Goal: Communication & Community: Ask a question

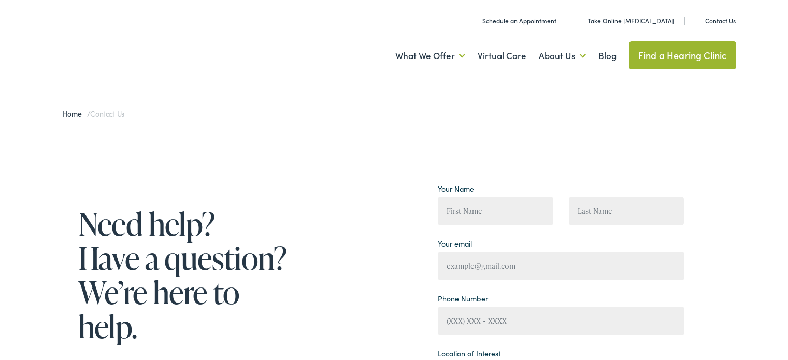
type textarea "Hi, Want to rank higher on Google with zero monthly fees? Our Pay-Per-Performan…"
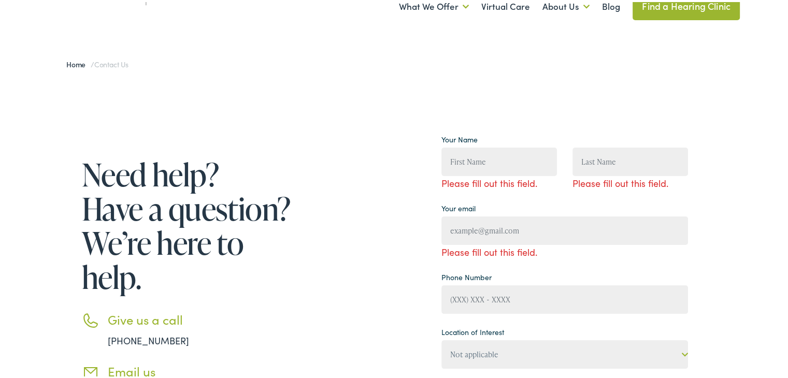
scroll to position [104, 0]
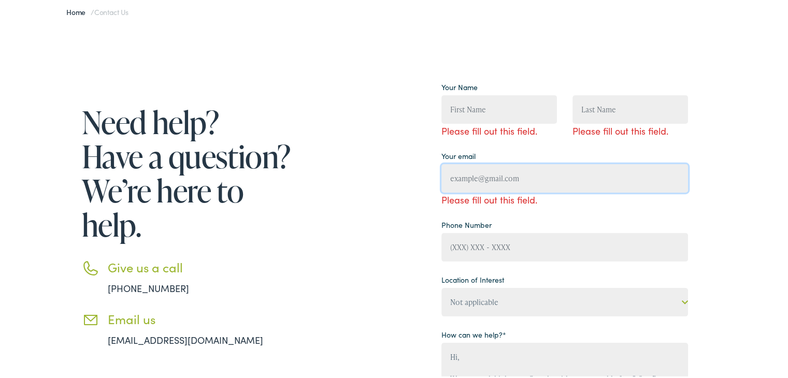
click at [501, 177] on input "Contact form" at bounding box center [565, 176] width 247 height 29
type input "[EMAIL_ADDRESS][DOMAIN_NAME]"
type input "[PERSON_NAME]"
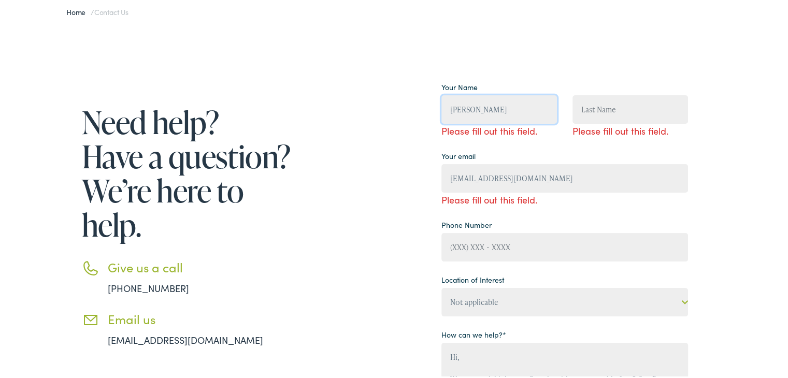
type input "[PERSON_NAME]"
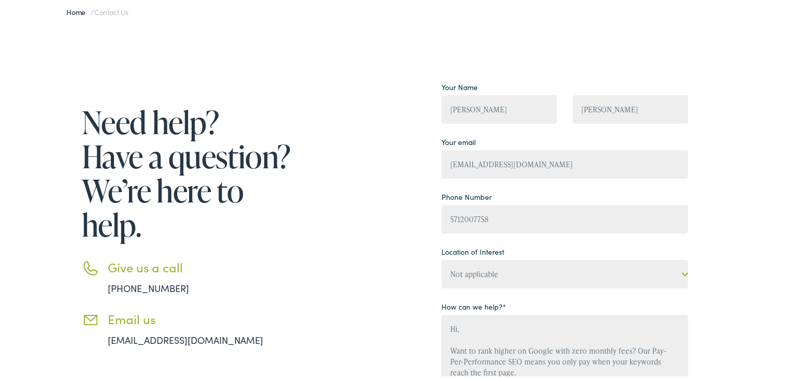
type input "[PHONE_NUMBER]"
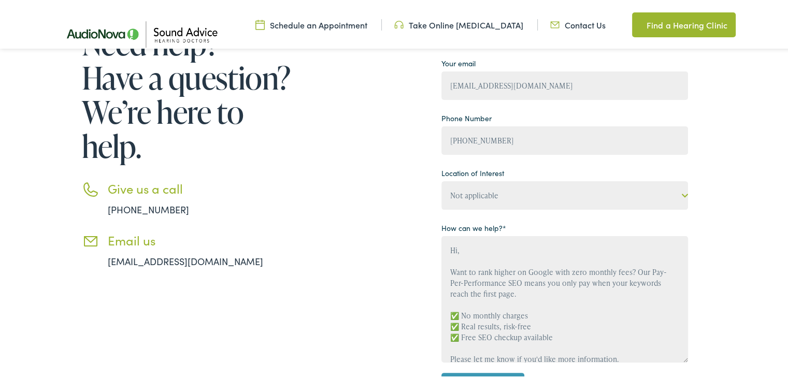
scroll to position [207, 0]
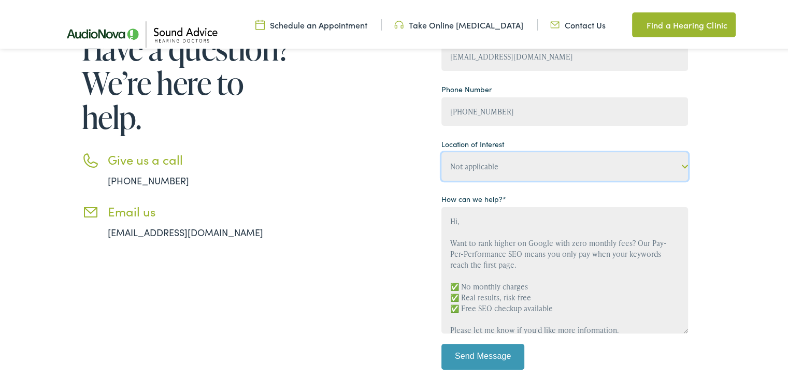
drag, startPoint x: 496, startPoint y: 150, endPoint x: 490, endPoint y: 168, distance: 18.5
click at [497, 150] on select "Not applicable Sound Advice Hearing Doctors, Branson West Sound Advice Hearing …" at bounding box center [565, 164] width 247 height 29
select select "Sound Advice Hearing Doctors, Cabot"
click at [442, 150] on select "Not applicable Sound Advice Hearing Doctors, Branson West Sound Advice Hearing …" at bounding box center [565, 164] width 247 height 29
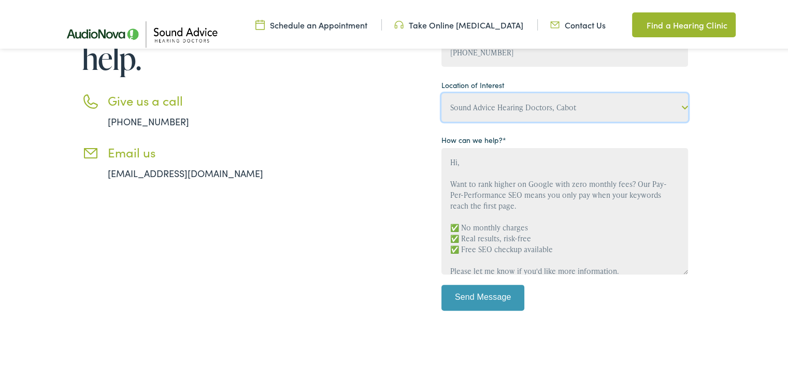
scroll to position [311, 0]
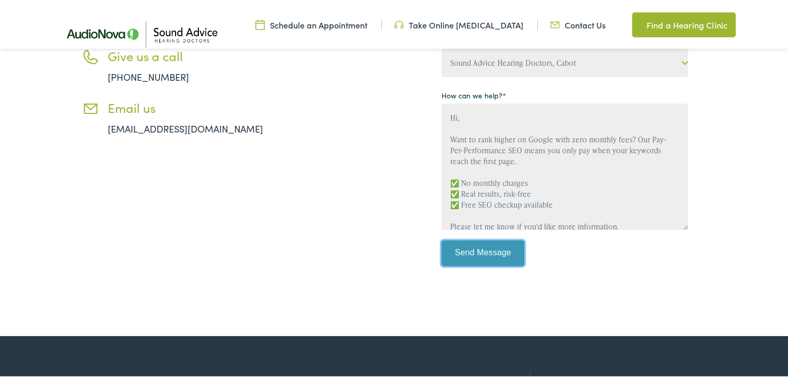
click at [478, 254] on input "Send Message" at bounding box center [483, 251] width 83 height 26
